Goal: Information Seeking & Learning: Learn about a topic

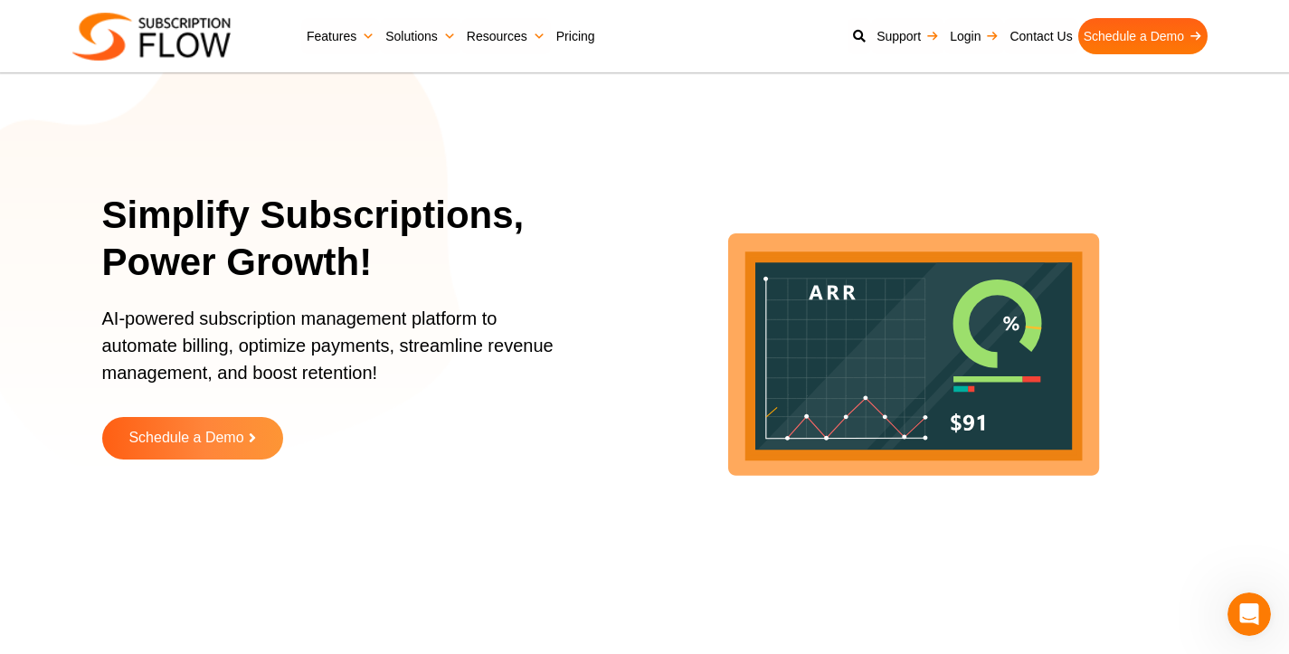
click at [579, 44] on link "Pricing" at bounding box center [576, 36] width 50 height 36
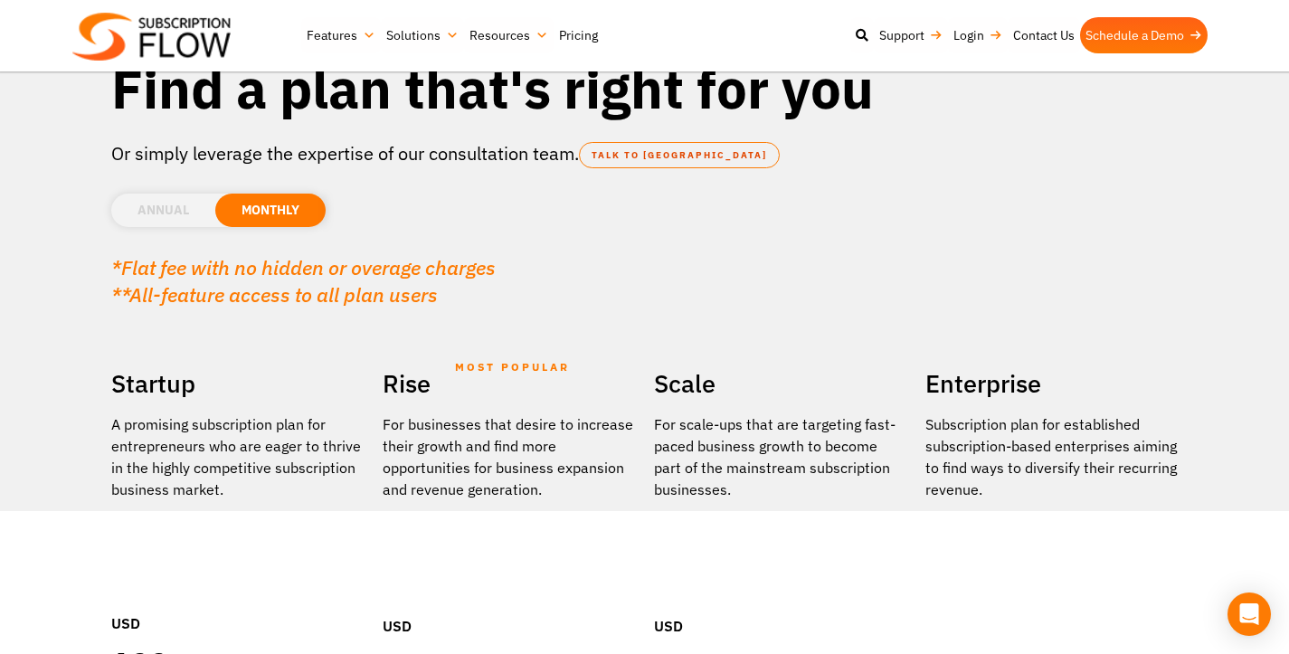
click at [146, 206] on li "ANNUAL" at bounding box center [163, 210] width 104 height 33
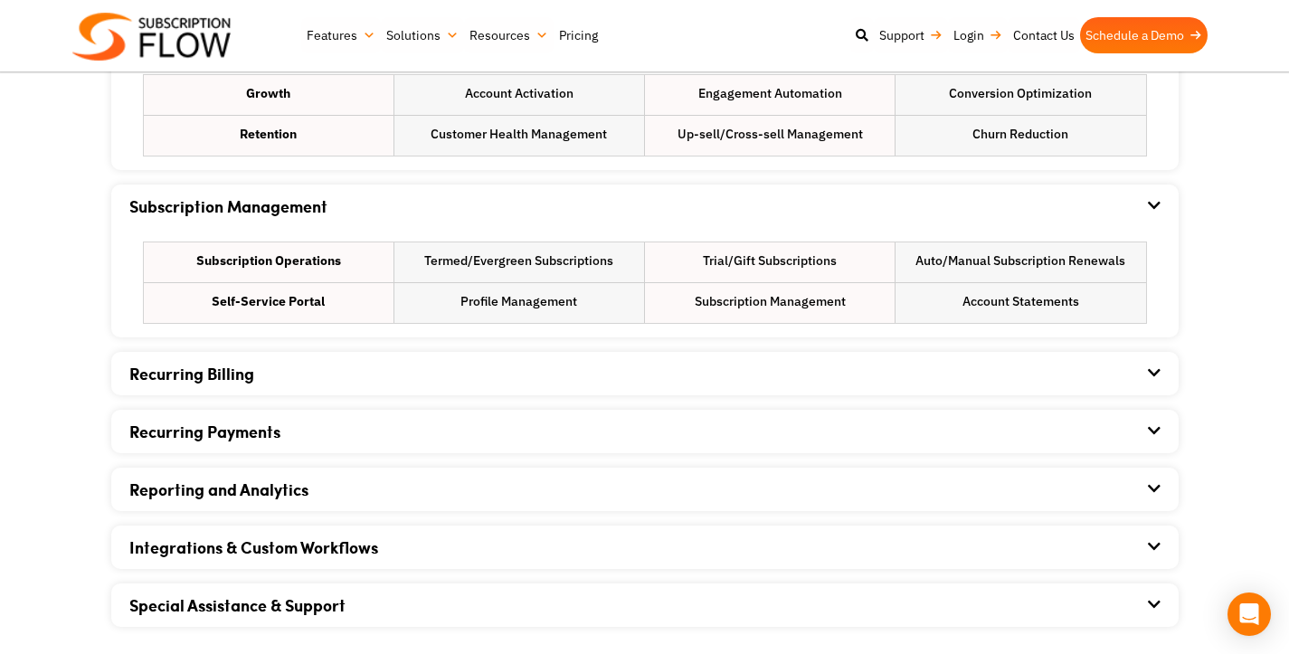
scroll to position [1231, 0]
